Goal: Information Seeking & Learning: Check status

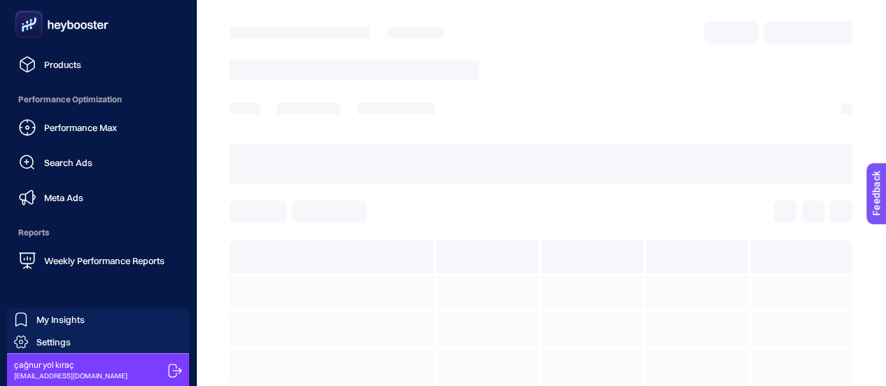
scroll to position [70, 0]
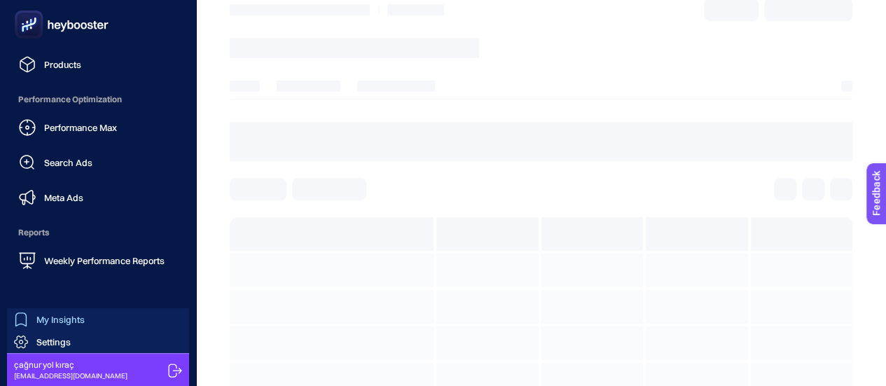
click at [32, 314] on div "My Insights" at bounding box center [49, 319] width 71 height 14
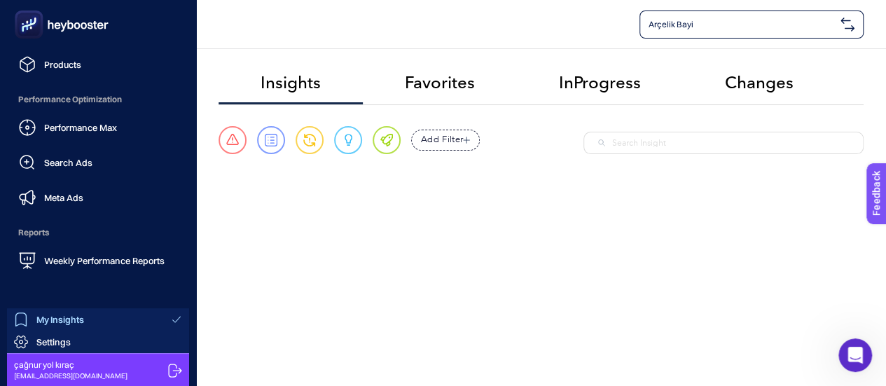
scroll to position [153, 0]
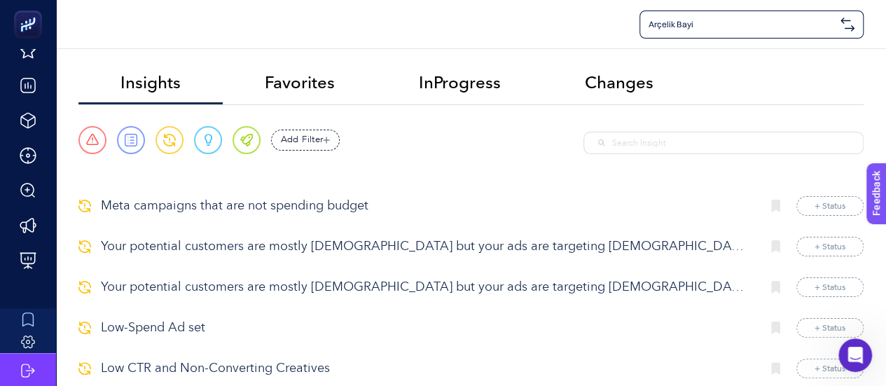
click at [305, 209] on p "Meta campaigns that are not spending budget" at bounding box center [425, 206] width 649 height 19
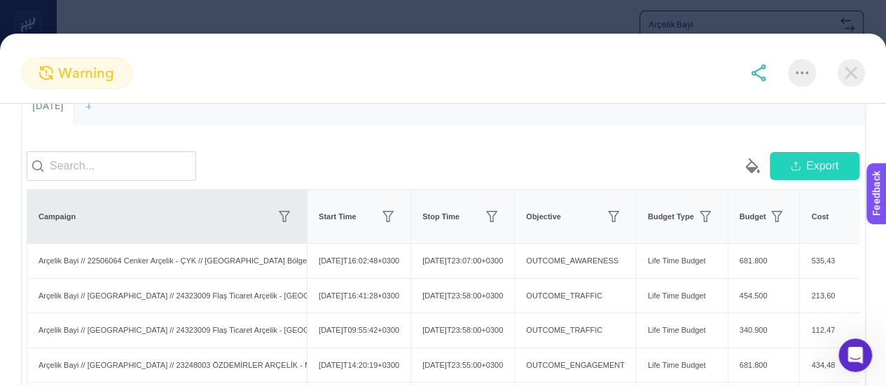
scroll to position [210, 0]
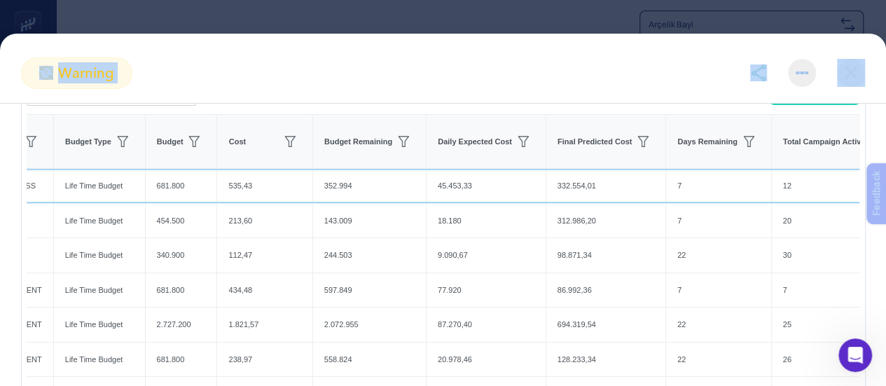
drag, startPoint x: 551, startPoint y: 197, endPoint x: 896, endPoint y: 203, distance: 344.7
click at [886, 203] on html "Arçelik Bayi Insights Favorites InProgress Changes Urgent Report Warning Opport…" at bounding box center [443, 190] width 886 height 392
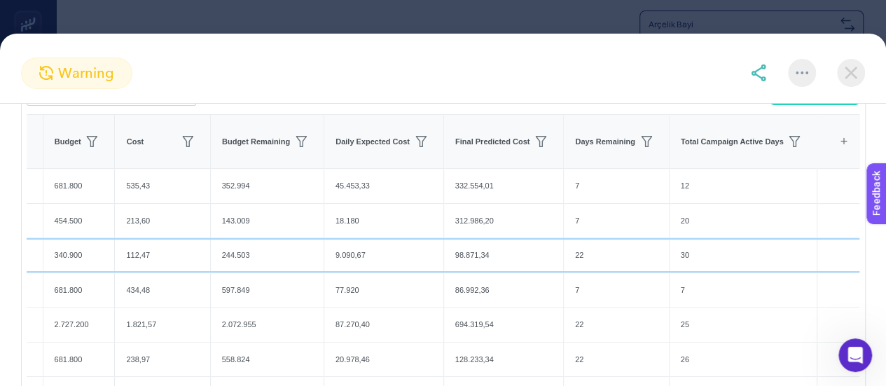
click at [485, 268] on div "98.871,34" at bounding box center [503, 255] width 119 height 34
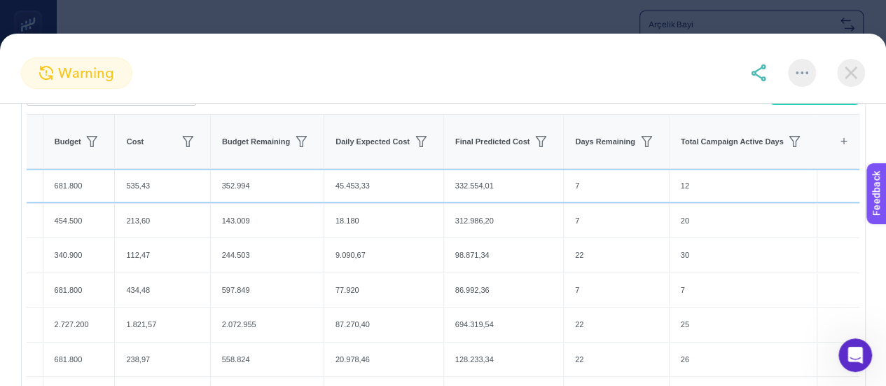
click at [708, 194] on div "12" at bounding box center [744, 186] width 148 height 34
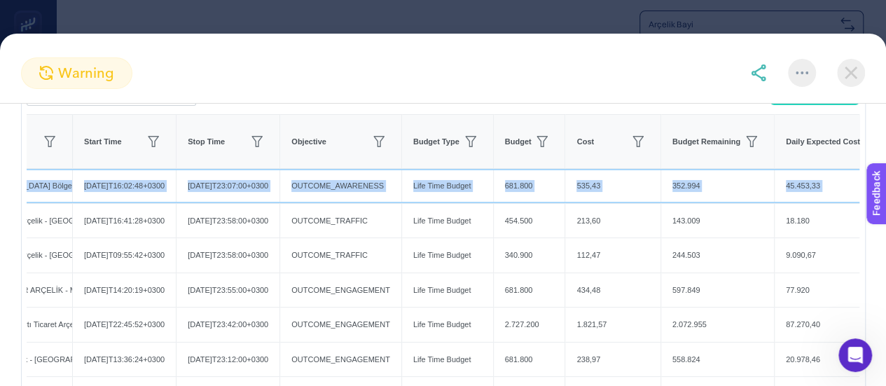
scroll to position [0, 0]
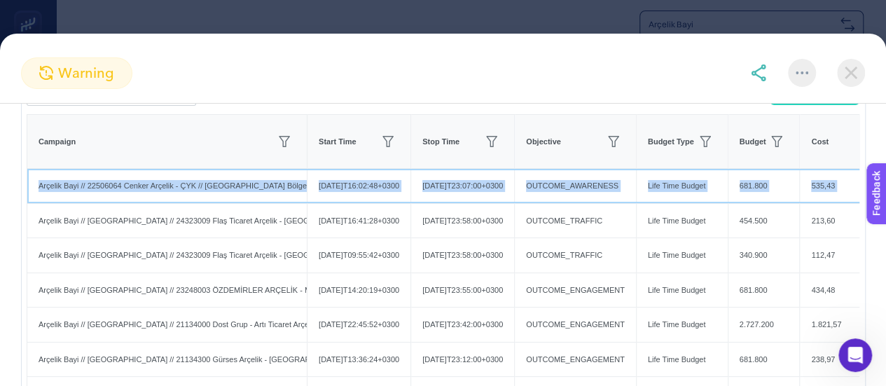
drag, startPoint x: 737, startPoint y: 197, endPoint x: 32, endPoint y: 183, distance: 704.9
click at [4, 186] on div "Meta campaigns that are not spending budget Create project from this insight UP…" at bounding box center [443, 258] width 886 height 729
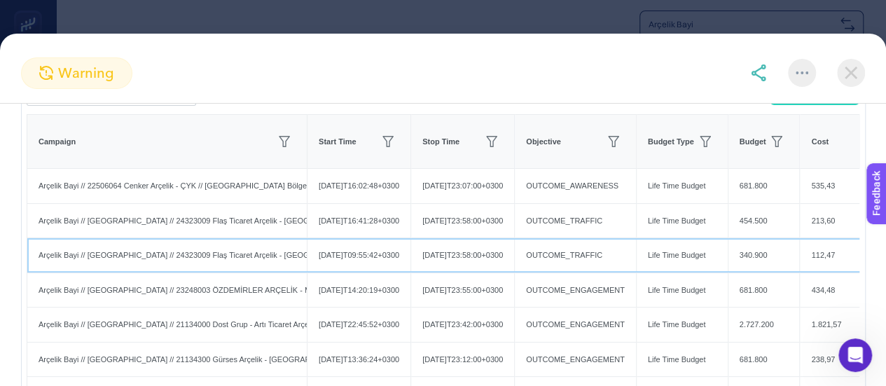
click at [277, 261] on div "Arçelik Bayi // [GEOGRAPHIC_DATA] // 24323009 Flaş Ticaret Arçelik - [GEOGRAPHI…" at bounding box center [167, 255] width 280 height 34
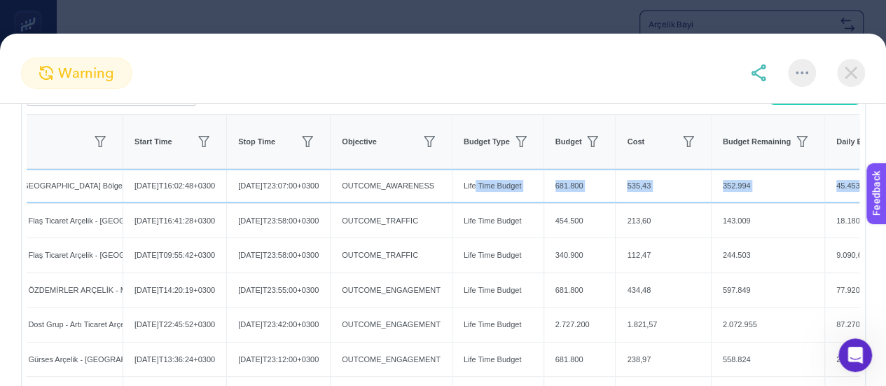
scroll to position [0, 275]
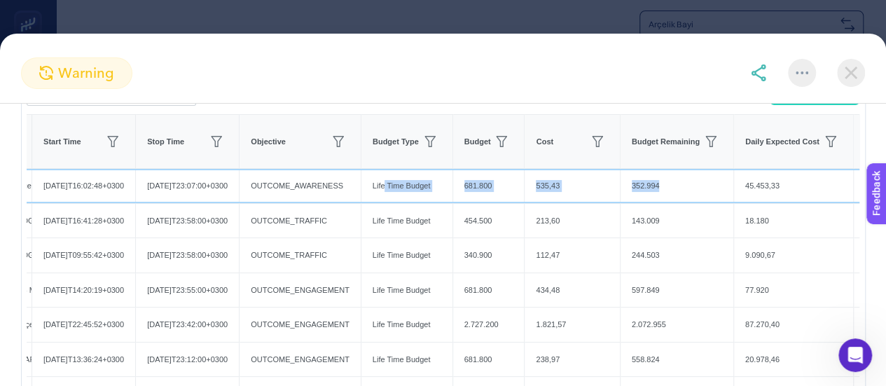
drag, startPoint x: 675, startPoint y: 194, endPoint x: 722, endPoint y: 207, distance: 48.6
click at [722, 204] on tr "[GEOGRAPHIC_DATA] // 22506064 Cenker Arçelik - ÇYK // [GEOGRAPHIC_DATA] Bölgesi…" at bounding box center [515, 186] width 1526 height 35
click at [670, 203] on div "352.994" at bounding box center [677, 186] width 113 height 34
click at [504, 203] on div "681.800" at bounding box center [488, 186] width 71 height 34
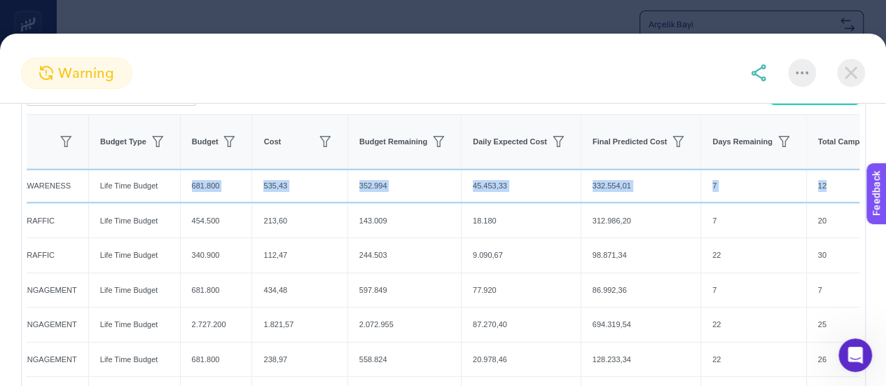
scroll to position [0, 555]
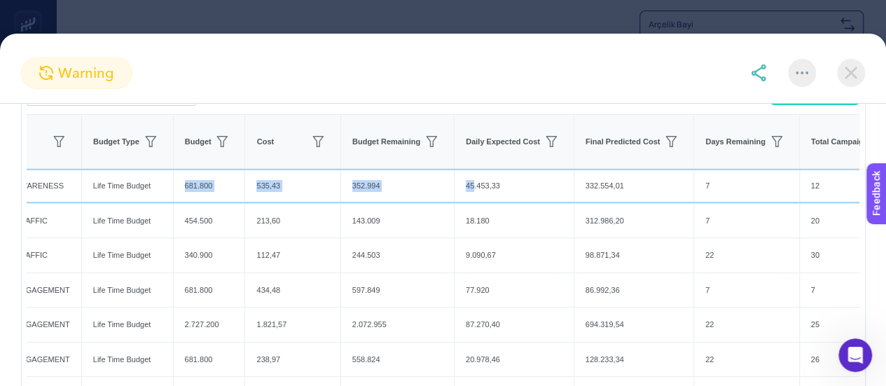
drag, startPoint x: 451, startPoint y: 194, endPoint x: 476, endPoint y: 201, distance: 26.2
click at [476, 201] on tr "[GEOGRAPHIC_DATA] // 22506064 Cenker Arçelik - ÇYK // [GEOGRAPHIC_DATA] Bölgesi…" at bounding box center [235, 186] width 1526 height 35
click at [237, 199] on div "681.800" at bounding box center [209, 186] width 71 height 34
click at [245, 198] on div "681.800" at bounding box center [209, 186] width 71 height 34
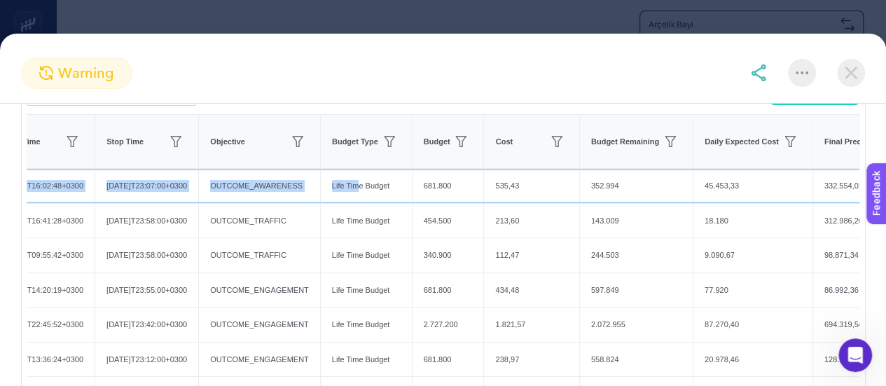
scroll to position [0, 0]
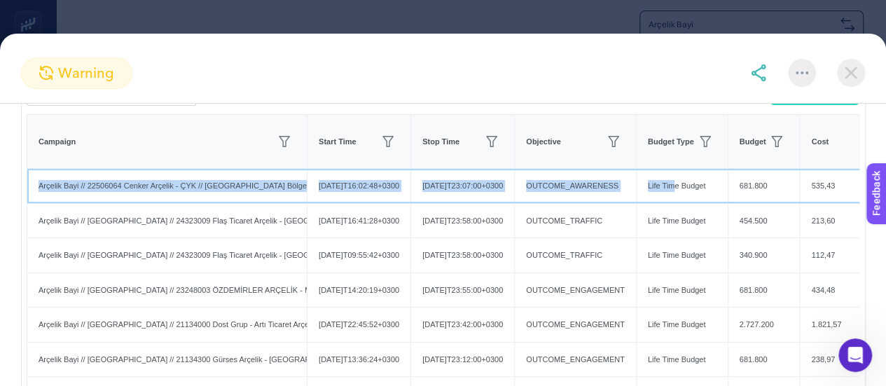
drag, startPoint x: 129, startPoint y: 195, endPoint x: 0, endPoint y: 187, distance: 129.2
click at [0, 187] on div "Meta campaigns that are not spending budget Create project from this insight UP…" at bounding box center [443, 258] width 886 height 729
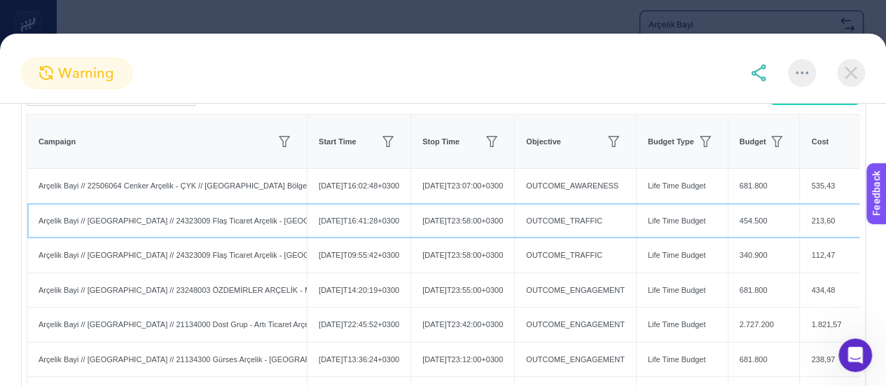
click at [310, 228] on div "[DATE]T16:41:28+0300" at bounding box center [359, 221] width 103 height 34
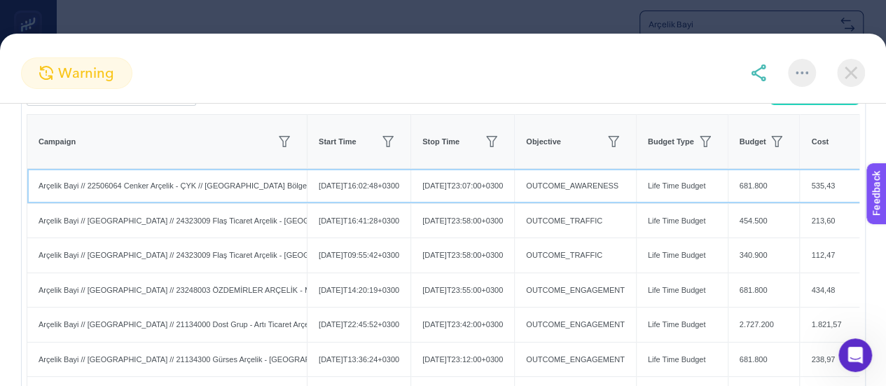
click at [205, 200] on div "Arçelik Bayi // 22506064 Cenker Arçelik - ÇYK // [GEOGRAPHIC_DATA] Bölgesi - [G…" at bounding box center [167, 186] width 280 height 34
drag, startPoint x: 119, startPoint y: 193, endPoint x: 88, endPoint y: 198, distance: 31.2
click at [88, 198] on div "Arçelik Bayi // 22506064 Cenker Arçelik - ÇYK // [GEOGRAPHIC_DATA] Bölgesi - [G…" at bounding box center [167, 186] width 280 height 34
copy div "22506064"
drag, startPoint x: 277, startPoint y: 191, endPoint x: 426, endPoint y: 204, distance: 149.0
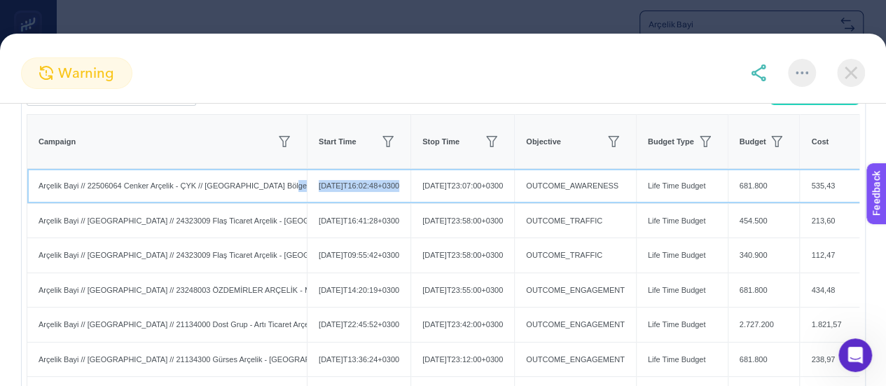
click at [426, 204] on tr "[GEOGRAPHIC_DATA] // 22506064 Cenker Arçelik - ÇYK // [GEOGRAPHIC_DATA] Bölgesi…" at bounding box center [790, 186] width 1526 height 35
click at [390, 203] on div "[DATE]T16:02:48+0300" at bounding box center [359, 186] width 103 height 34
drag, startPoint x: 202, startPoint y: 193, endPoint x: 291, endPoint y: 199, distance: 89.2
click at [291, 199] on div "Arçelik Bayi // 22506064 Cenker Arçelik - ÇYK // [GEOGRAPHIC_DATA] Bölgesi - [G…" at bounding box center [167, 186] width 280 height 34
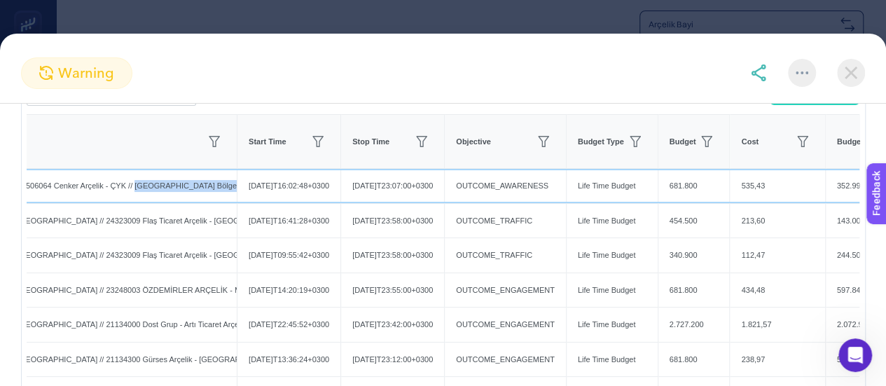
scroll to position [0, 84]
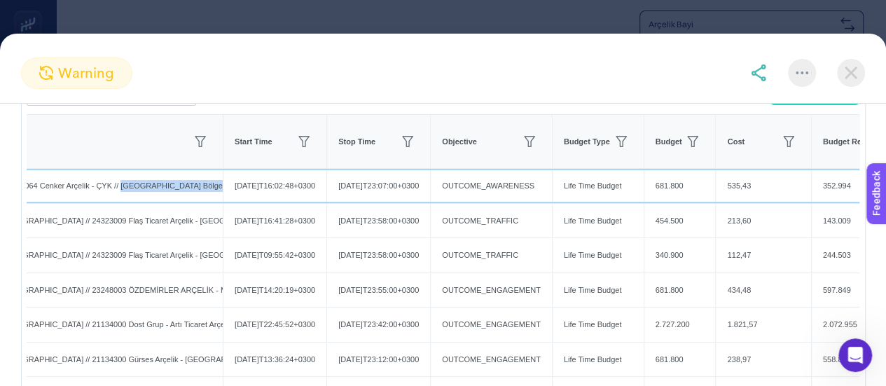
click at [197, 198] on div "Arçelik Bayi // 22506064 Cenker Arçelik - ÇYK // [GEOGRAPHIC_DATA] Bölgesi - [G…" at bounding box center [83, 186] width 280 height 34
click at [210, 192] on div "Arçelik Bayi // 22506064 Cenker Arçelik - ÇYK // [GEOGRAPHIC_DATA] Bölgesi - [G…" at bounding box center [83, 186] width 280 height 34
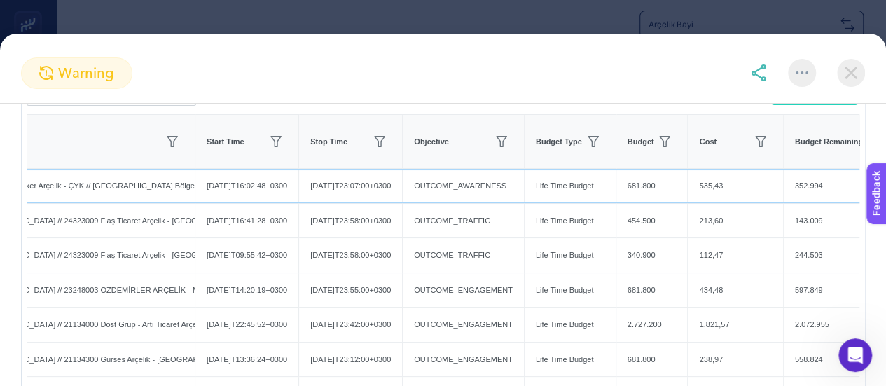
scroll to position [0, 140]
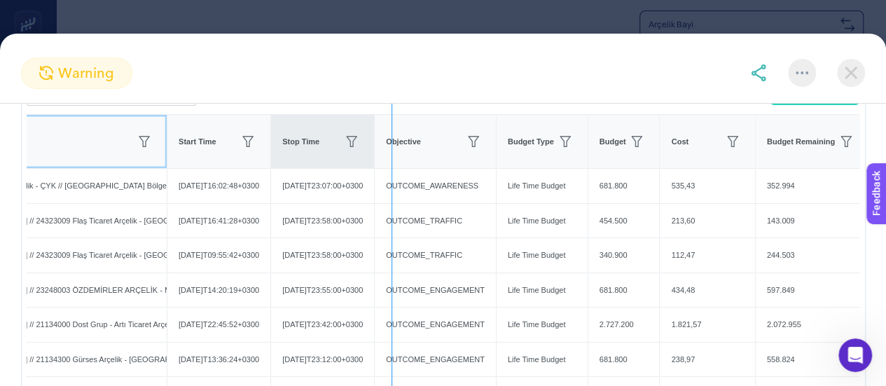
drag, startPoint x: 165, startPoint y: 136, endPoint x: 392, endPoint y: 152, distance: 226.8
click at [392, 152] on div "empty paint-bucket-solid Export Campaign Start Time Stop Time Objective Budget …" at bounding box center [443, 335] width 833 height 518
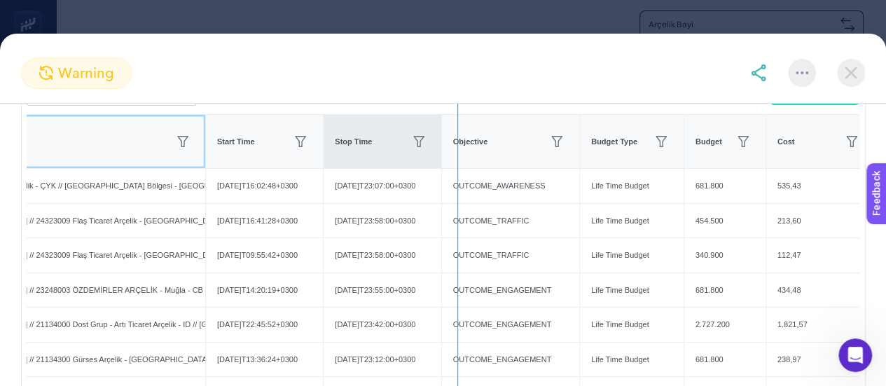
drag, startPoint x: 208, startPoint y: 135, endPoint x: 457, endPoint y: 165, distance: 251.3
click at [457, 165] on div "empty paint-bucket-solid Export Campaign Start Time Stop Time Objective Budget …" at bounding box center [443, 335] width 833 height 518
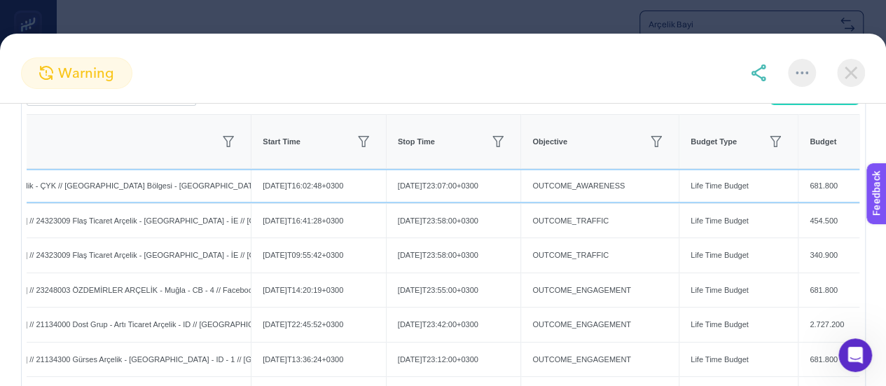
drag, startPoint x: 230, startPoint y: 195, endPoint x: 262, endPoint y: 193, distance: 32.3
click at [262, 193] on tr "[GEOGRAPHIC_DATA] // 22506064 Cenker Arçelik - ÇYK // [GEOGRAPHIC_DATA] Bölgesi…" at bounding box center [879, 186] width 1985 height 35
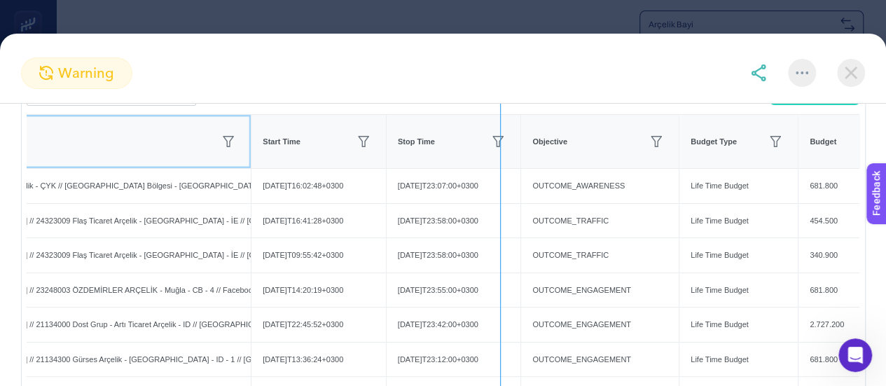
drag, startPoint x: 254, startPoint y: 132, endPoint x: 500, endPoint y: 142, distance: 246.8
click at [500, 142] on div "empty paint-bucket-solid Export Campaign Start Time Stop Time Objective Budget …" at bounding box center [443, 335] width 833 height 518
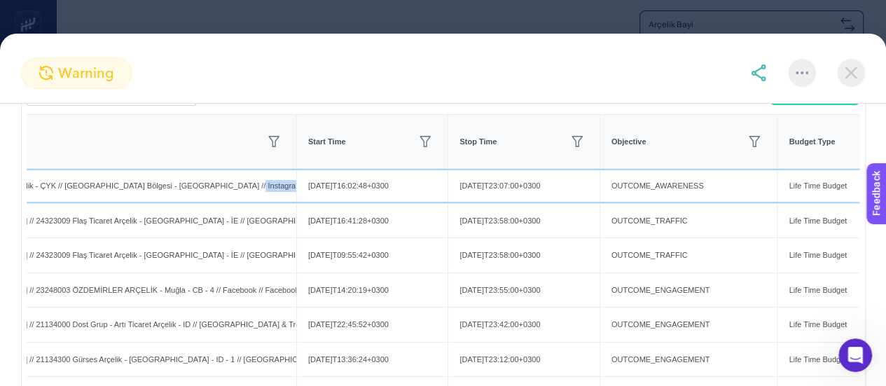
click at [230, 202] on div "Arçelik Bayi // 22506064 Cenker Arçelik - ÇYK // [GEOGRAPHIC_DATA] Bölgesi - [G…" at bounding box center [91, 186] width 409 height 34
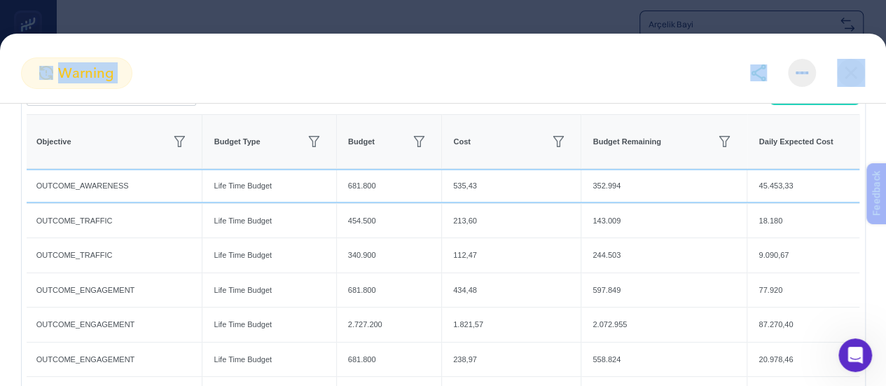
drag, startPoint x: 540, startPoint y: 190, endPoint x: 525, endPoint y: 221, distance: 34.2
click at [886, 188] on html "Arçelik Bayi Insights Favorites InProgress Changes Urgent Report Warning Opport…" at bounding box center [443, 190] width 886 height 392
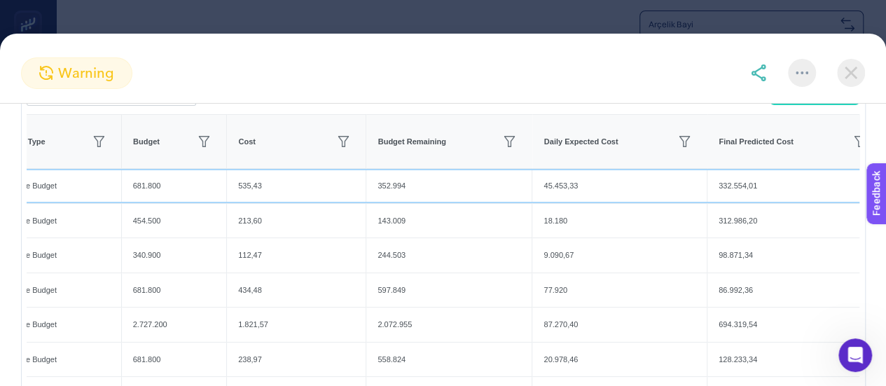
click at [361, 200] on div "535,43" at bounding box center [296, 186] width 139 height 34
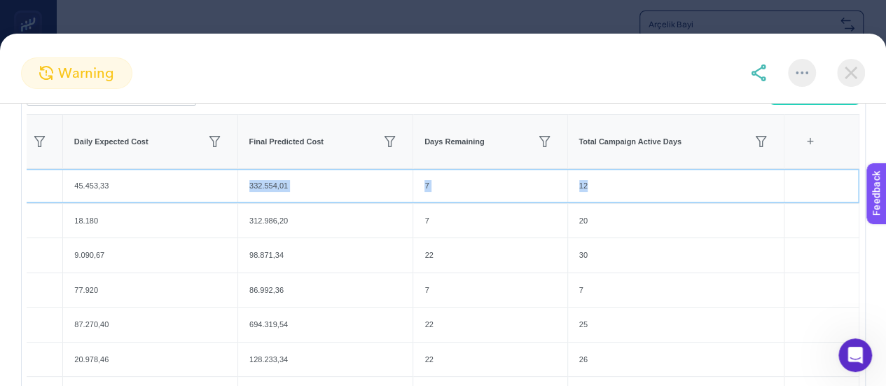
drag, startPoint x: 705, startPoint y: 193, endPoint x: 766, endPoint y: 185, distance: 62.1
click at [696, 198] on div "12" at bounding box center [676, 186] width 216 height 34
drag, startPoint x: 633, startPoint y: 193, endPoint x: 179, endPoint y: 198, distance: 453.3
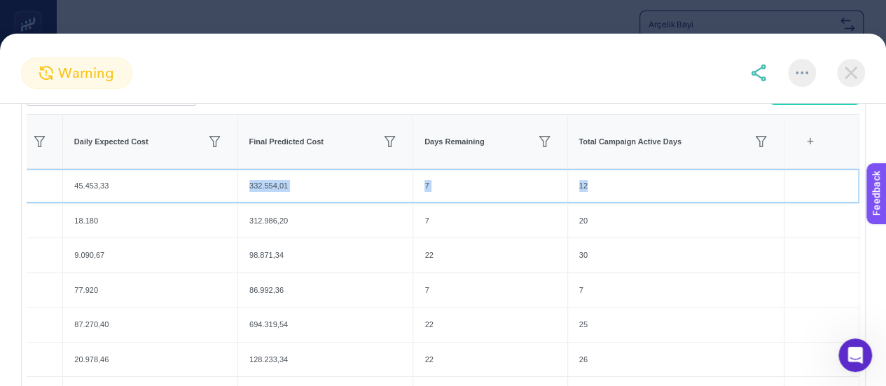
click at [624, 193] on div "12" at bounding box center [676, 186] width 216 height 34
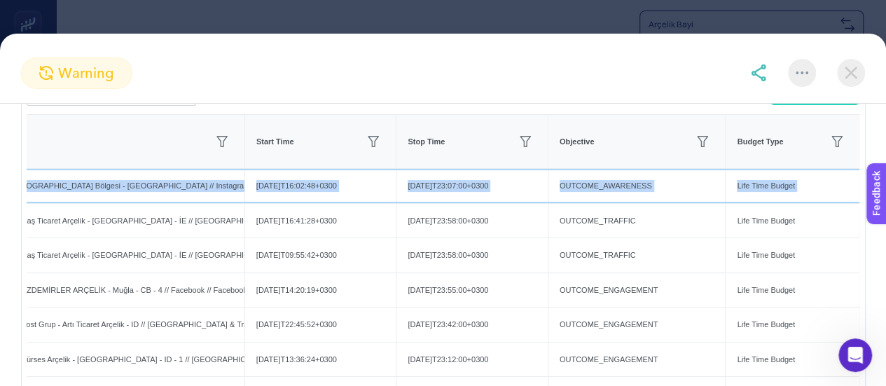
scroll to position [0, 0]
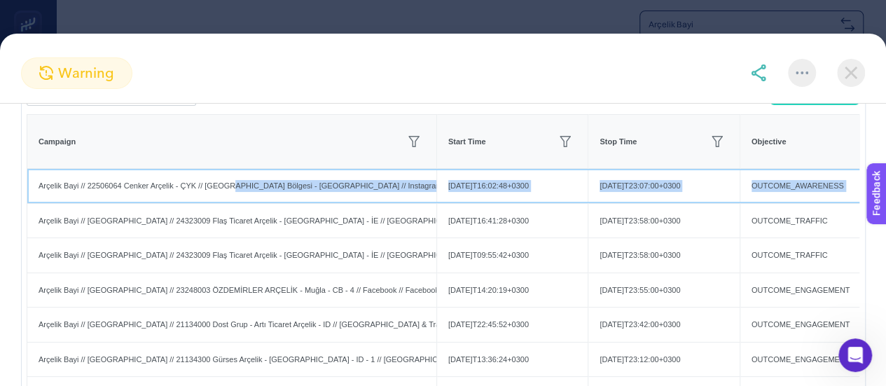
drag, startPoint x: 623, startPoint y: 193, endPoint x: 225, endPoint y: 189, distance: 397.9
click at [245, 199] on div "Arçelik Bayi // 22506064 Cenker Arçelik - ÇYK // [GEOGRAPHIC_DATA] Bölgesi - [G…" at bounding box center [231, 186] width 409 height 34
